Goal: Transaction & Acquisition: Purchase product/service

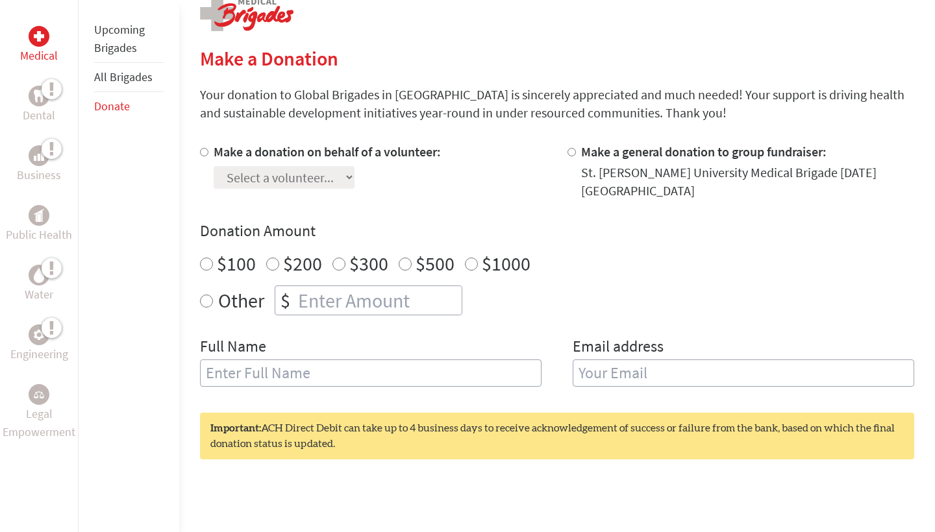
scroll to position [278, 0]
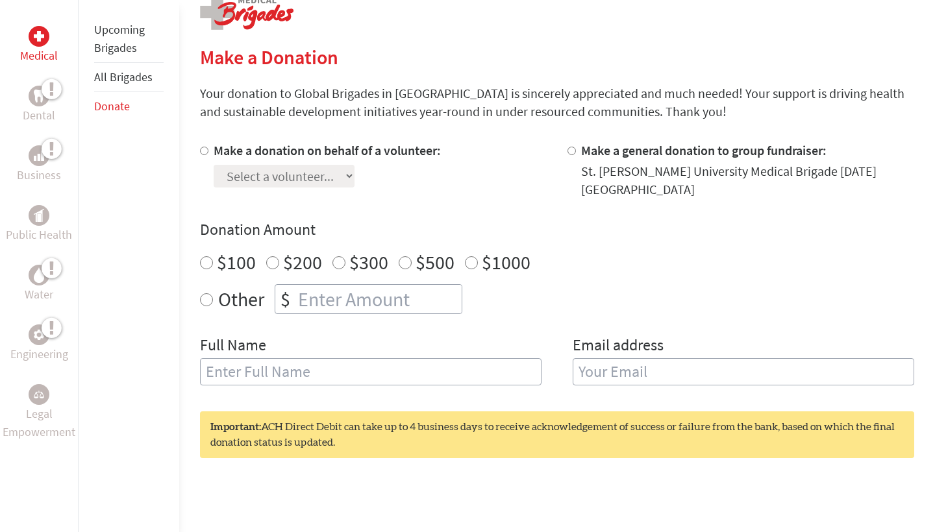
radio input "true"
click at [438, 291] on input "number" at bounding box center [378, 299] width 166 height 29
type input "274"
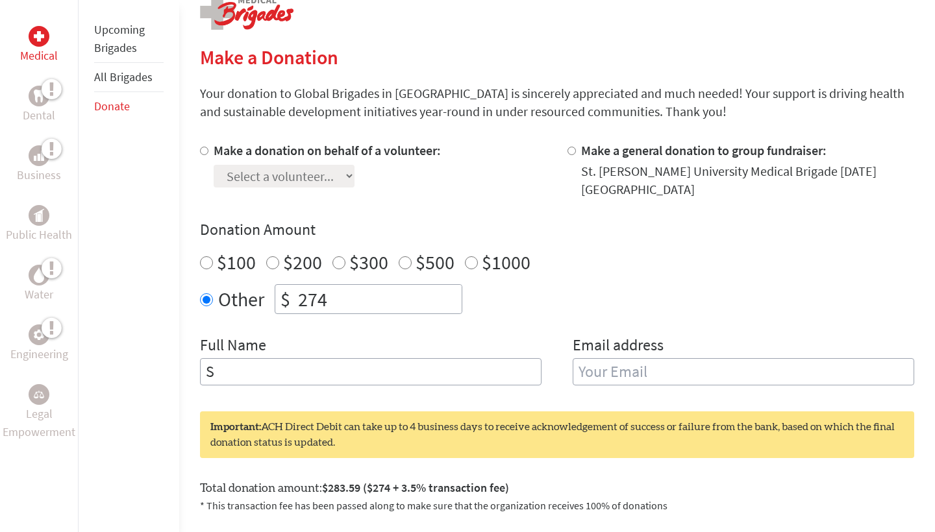
type input "S"
click at [366, 267] on div "Donation Amount $100 $200 $300 $500 $1000 Other $ 274" at bounding box center [557, 266] width 714 height 95
click at [365, 285] on input "274" at bounding box center [378, 299] width 166 height 29
type input "265"
click at [286, 361] on input "S" at bounding box center [370, 371] width 341 height 27
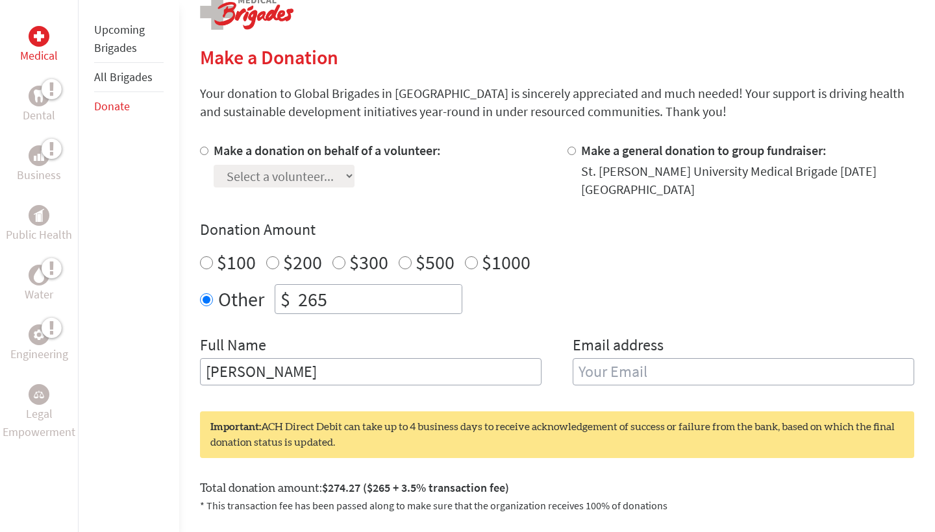
type input "[PERSON_NAME]"
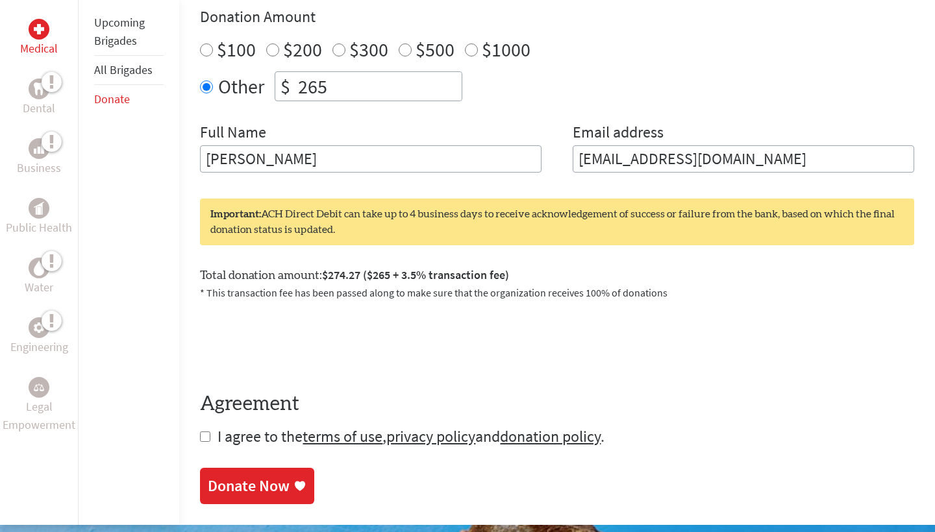
scroll to position [491, 0]
type input "[EMAIL_ADDRESS][DOMAIN_NAME]"
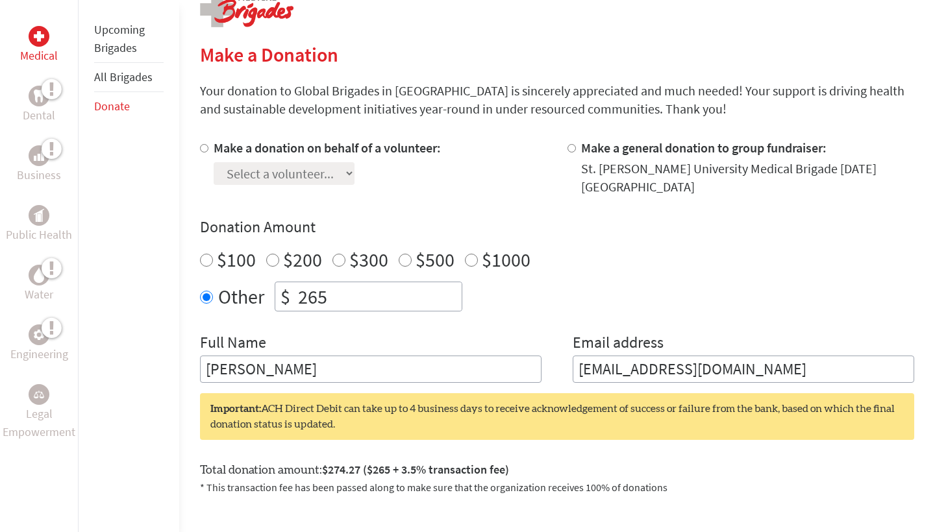
scroll to position [236, 0]
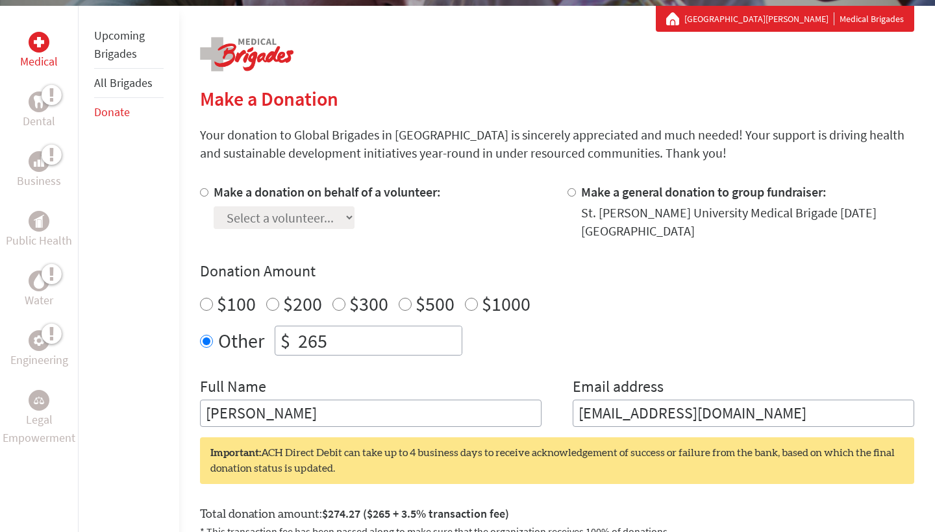
click at [211, 195] on div at bounding box center [207, 211] width 14 height 57
click at [208, 193] on div at bounding box center [207, 211] width 14 height 57
click at [201, 192] on input "Make a donation on behalf of a volunteer:" at bounding box center [204, 192] width 8 height 8
radio input "true"
select select "B1E9BF7F-3AF5-11F0-B8AC-42010A400003"
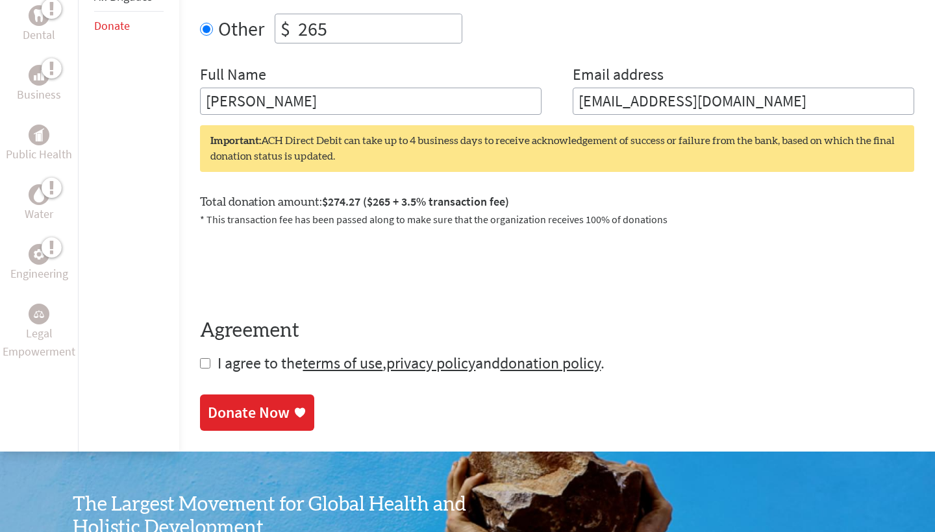
scroll to position [551, 0]
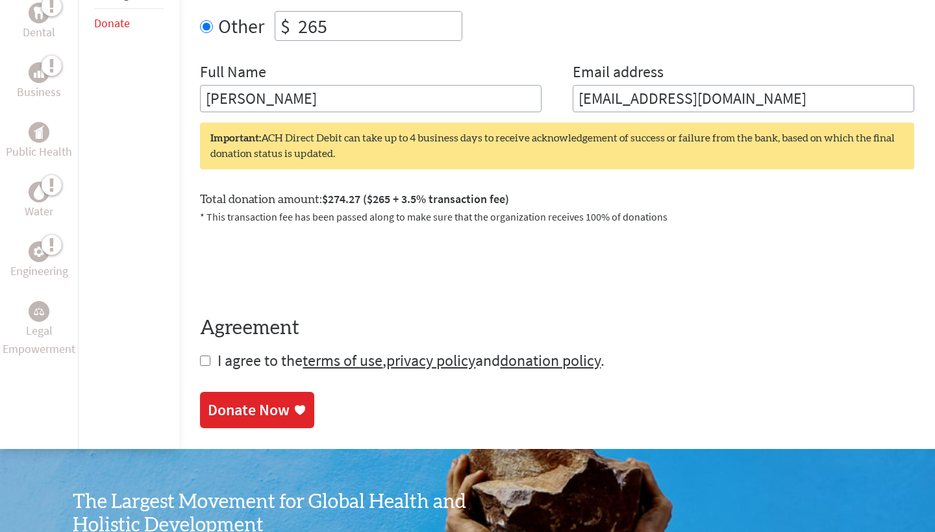
click at [205, 356] on input "checkbox" at bounding box center [205, 361] width 10 height 10
checkbox input "true"
click at [243, 393] on link "Donate Now" at bounding box center [257, 411] width 114 height 36
